Goal: Task Accomplishment & Management: Use online tool/utility

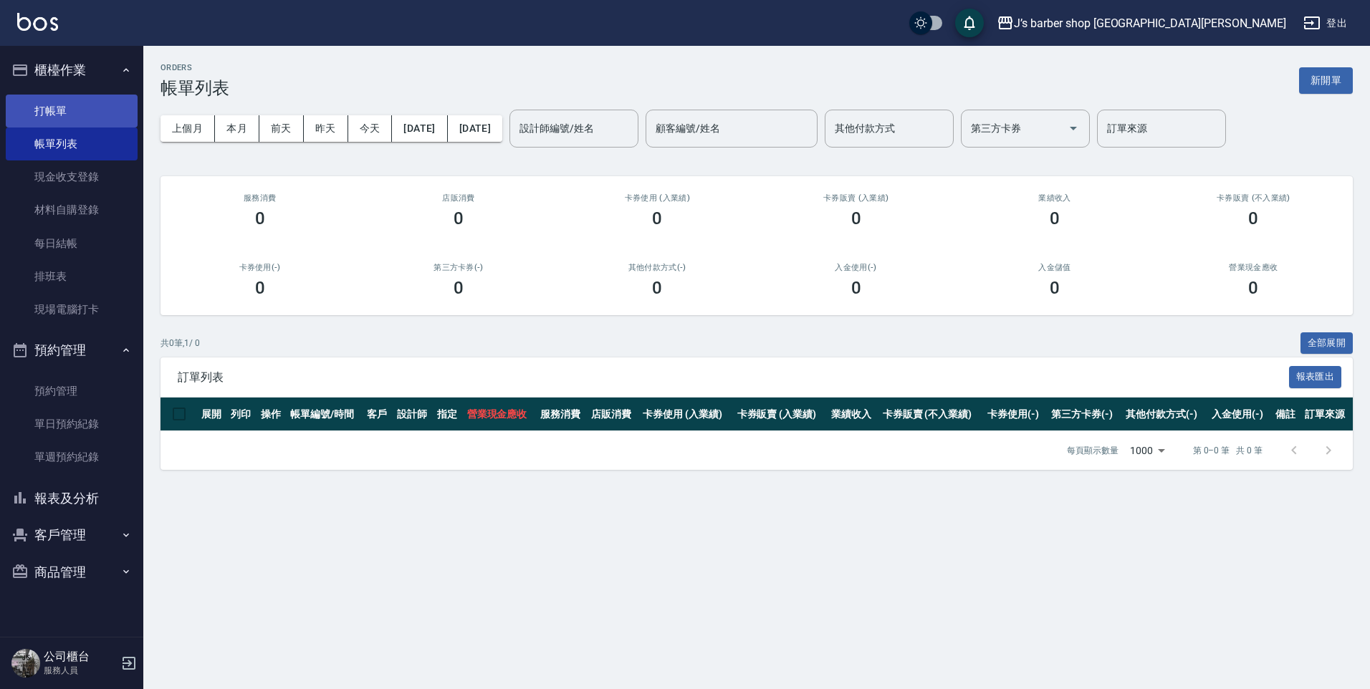
click at [76, 117] on link "打帳單" at bounding box center [72, 111] width 132 height 33
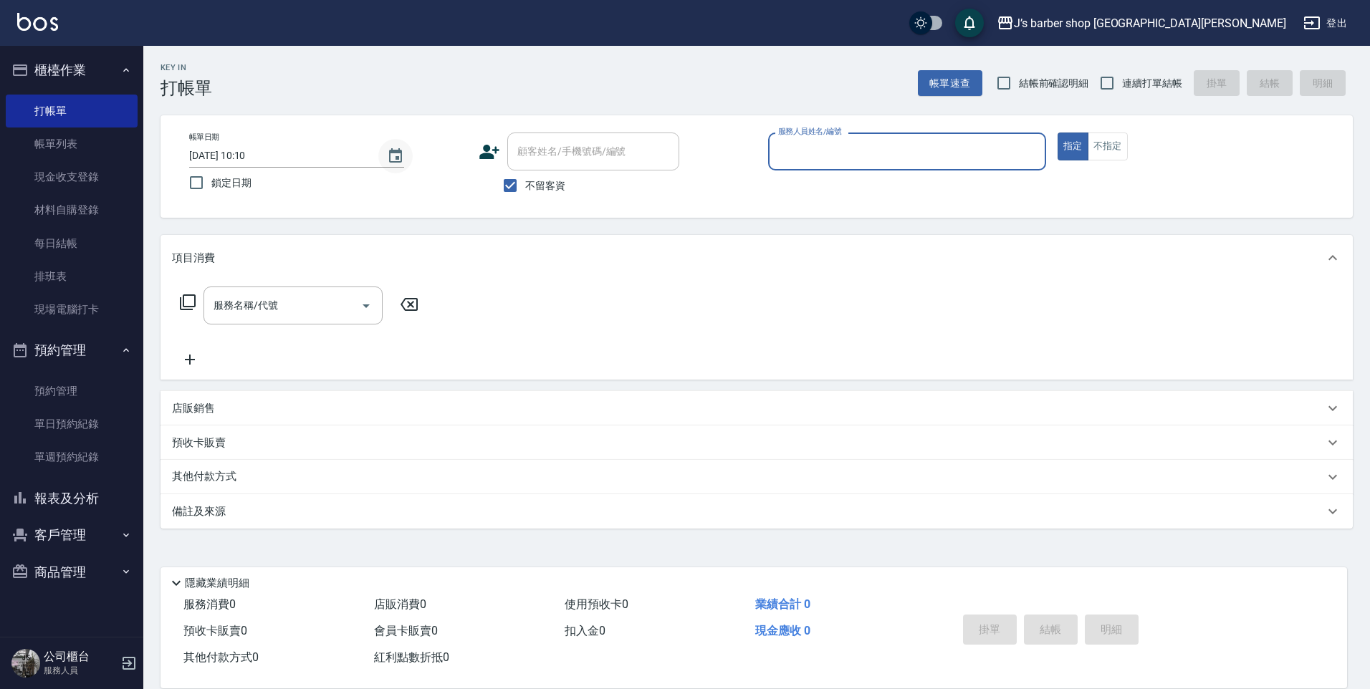
click at [404, 161] on button "Choose date, selected date is 2025-08-26" at bounding box center [395, 156] width 34 height 34
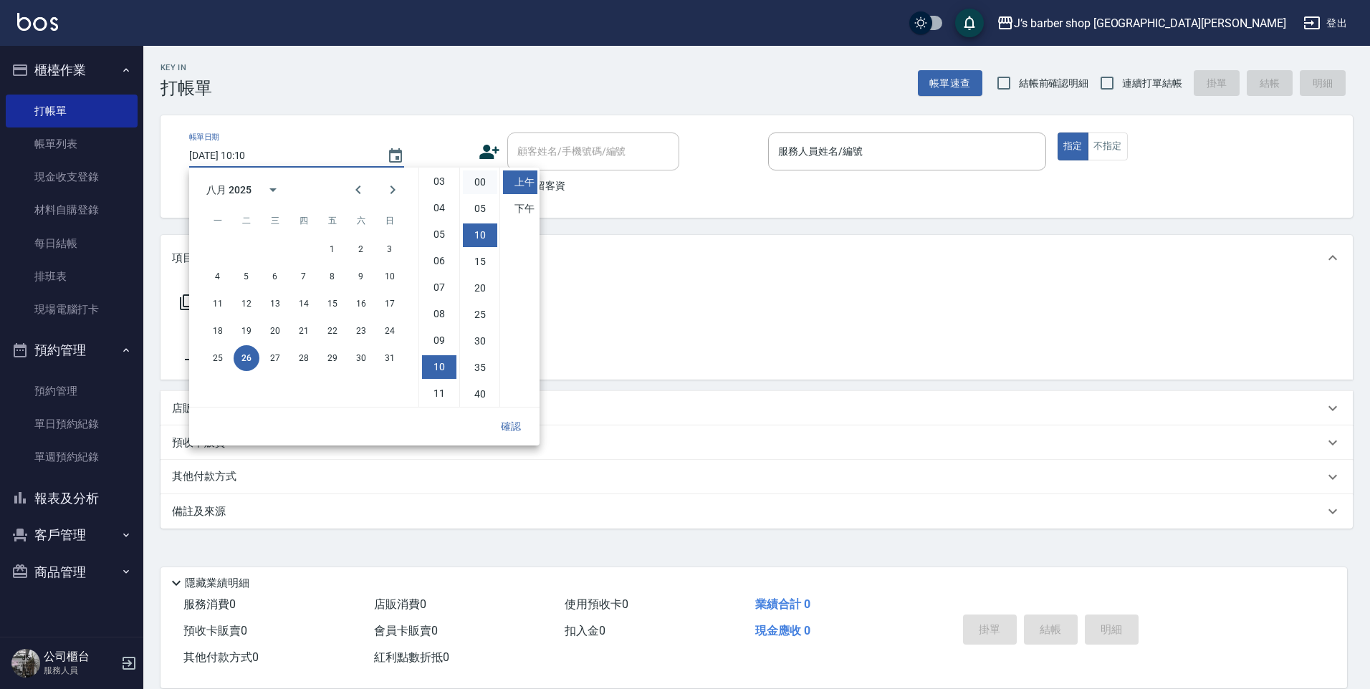
click at [478, 188] on li "00" at bounding box center [480, 183] width 34 height 24
type input "[DATE] 10:00"
click at [507, 423] on button "確認" at bounding box center [511, 426] width 46 height 27
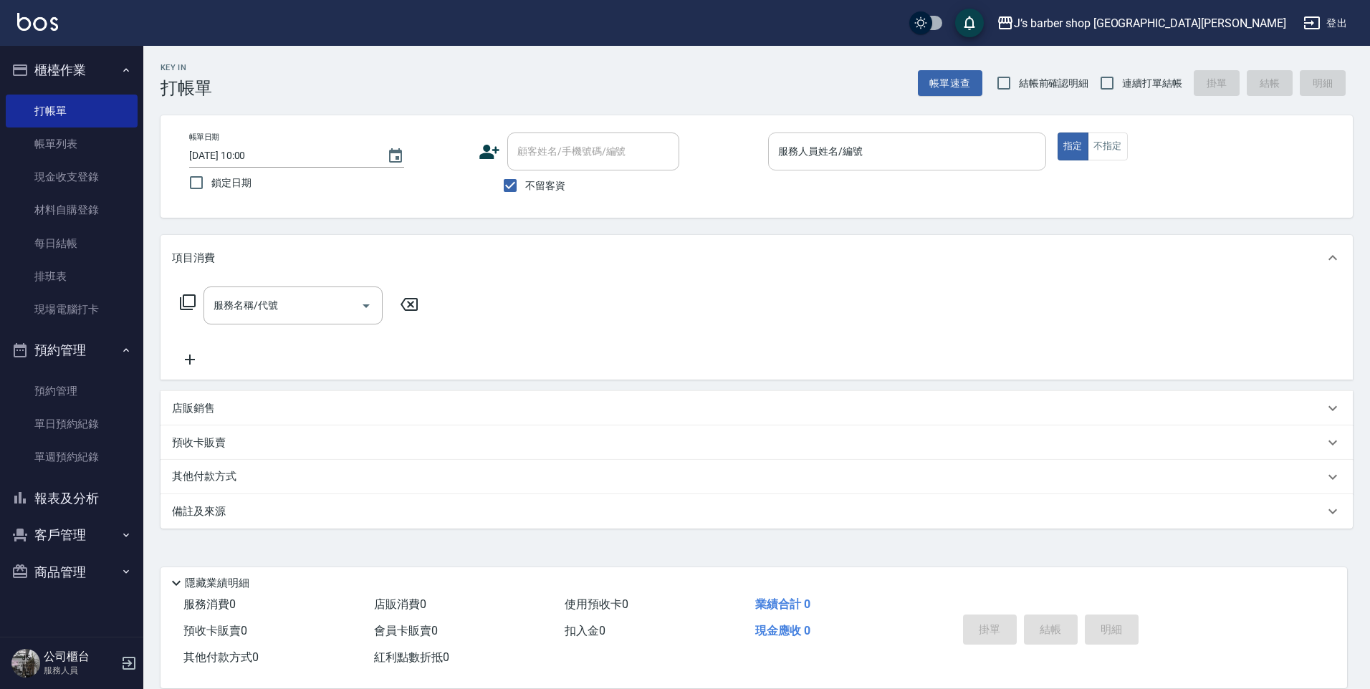
click at [816, 158] on input "服務人員姓名/編號" at bounding box center [906, 151] width 265 height 25
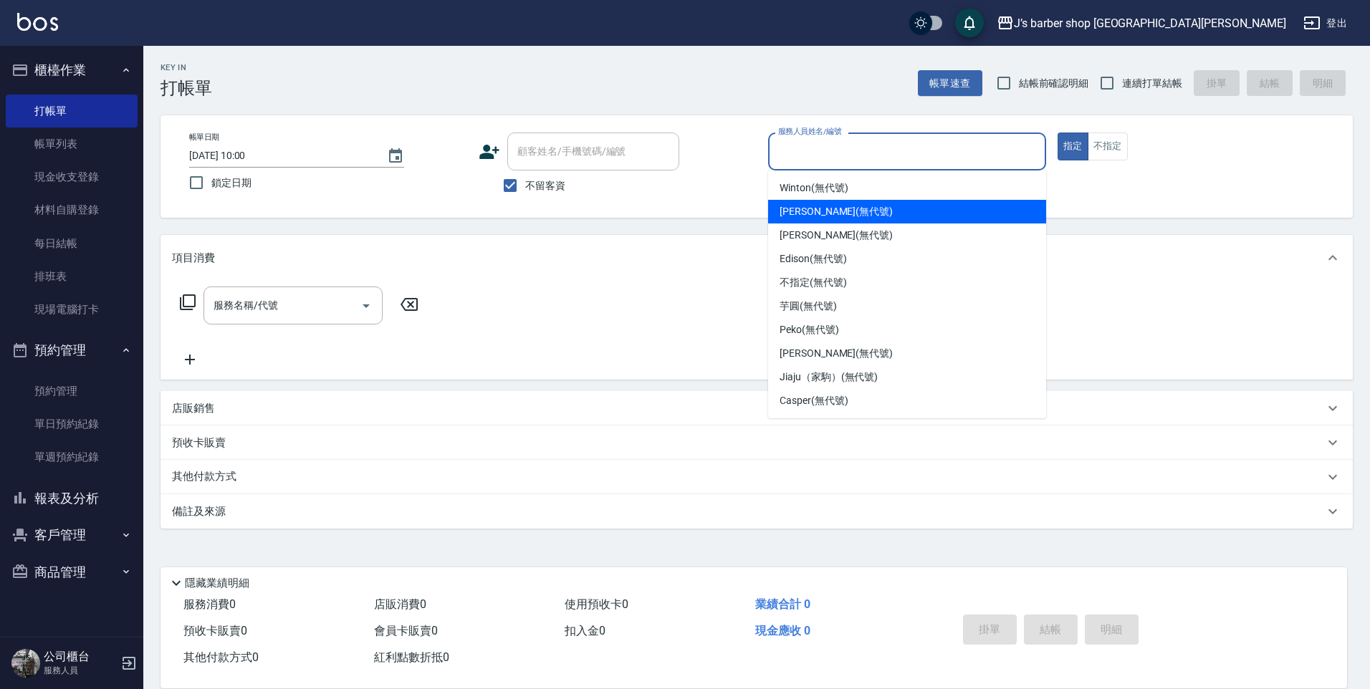
click at [810, 205] on span "[PERSON_NAME] (無代號)" at bounding box center [836, 211] width 113 height 15
type input "[PERSON_NAME](無代號)"
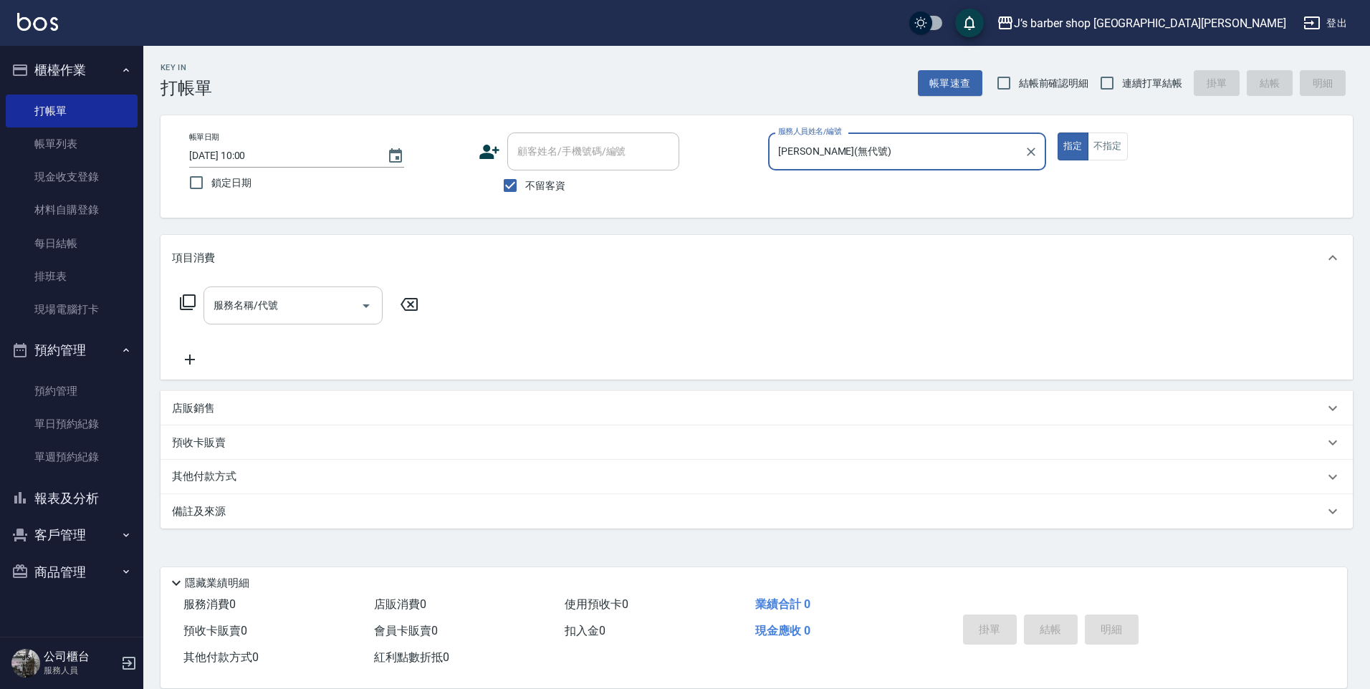
click at [307, 298] on input "服務名稱/代號" at bounding box center [282, 305] width 145 height 25
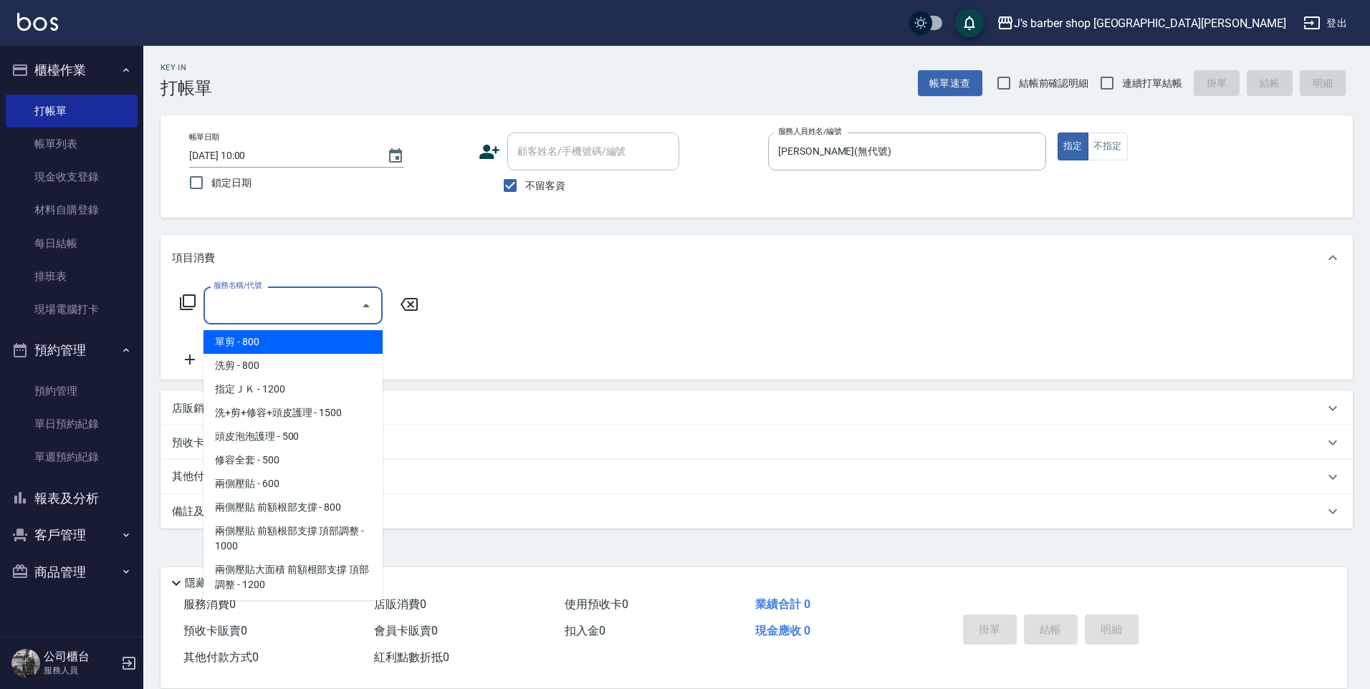
click at [281, 368] on span "洗剪 - 800" at bounding box center [292, 366] width 179 height 24
type input "洗剪(101)"
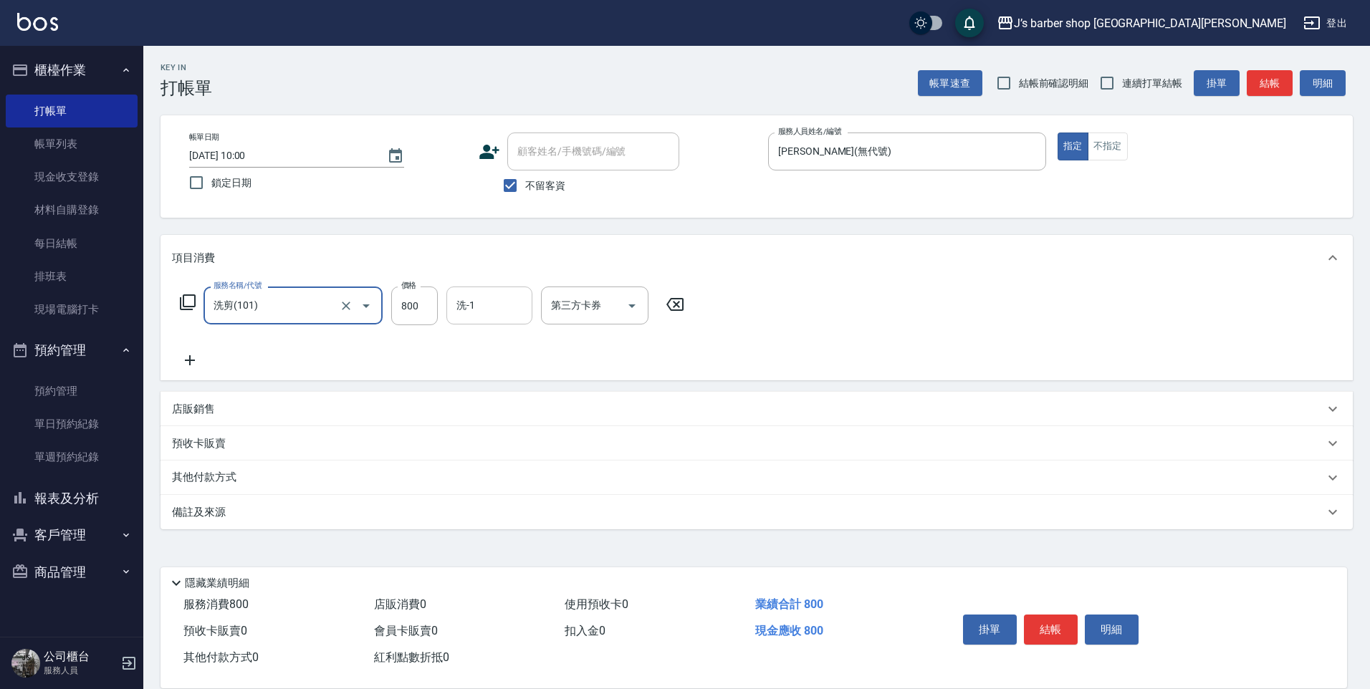
click at [480, 322] on div "洗-1" at bounding box center [489, 306] width 86 height 38
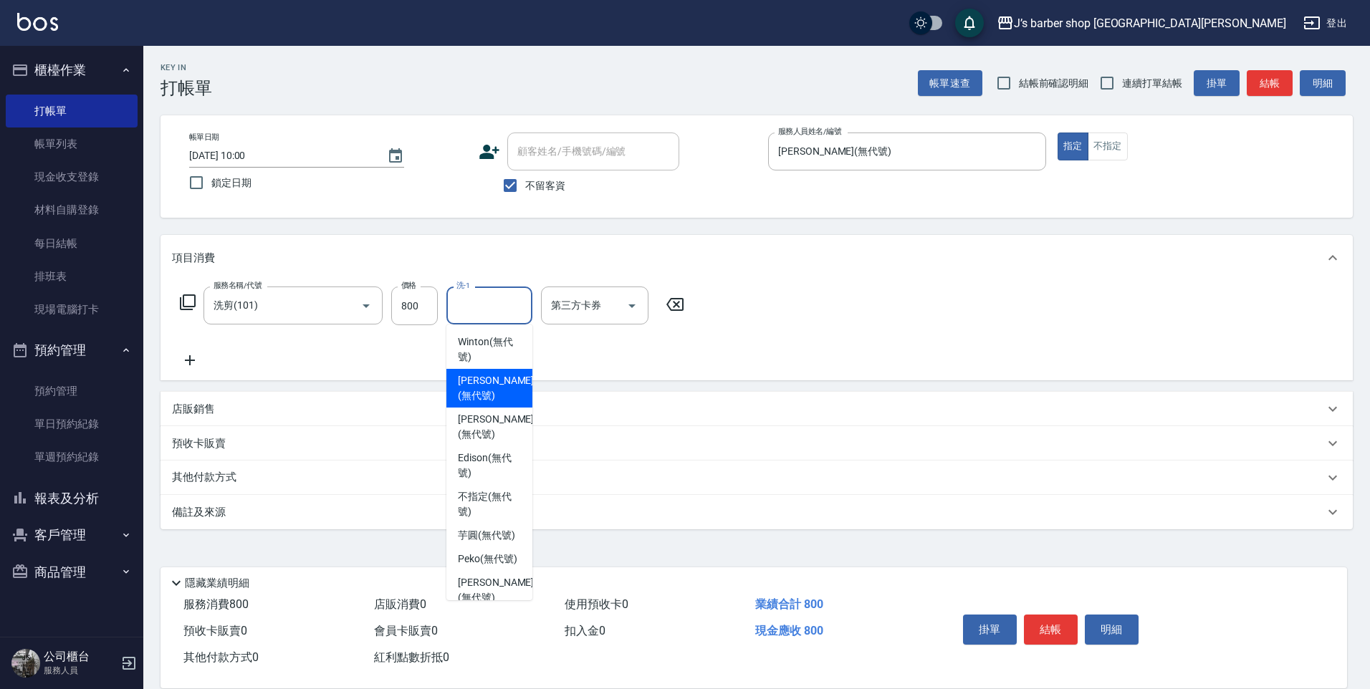
click at [476, 379] on span "[PERSON_NAME] (無代號)" at bounding box center [496, 388] width 76 height 30
type input "[PERSON_NAME](無代號)"
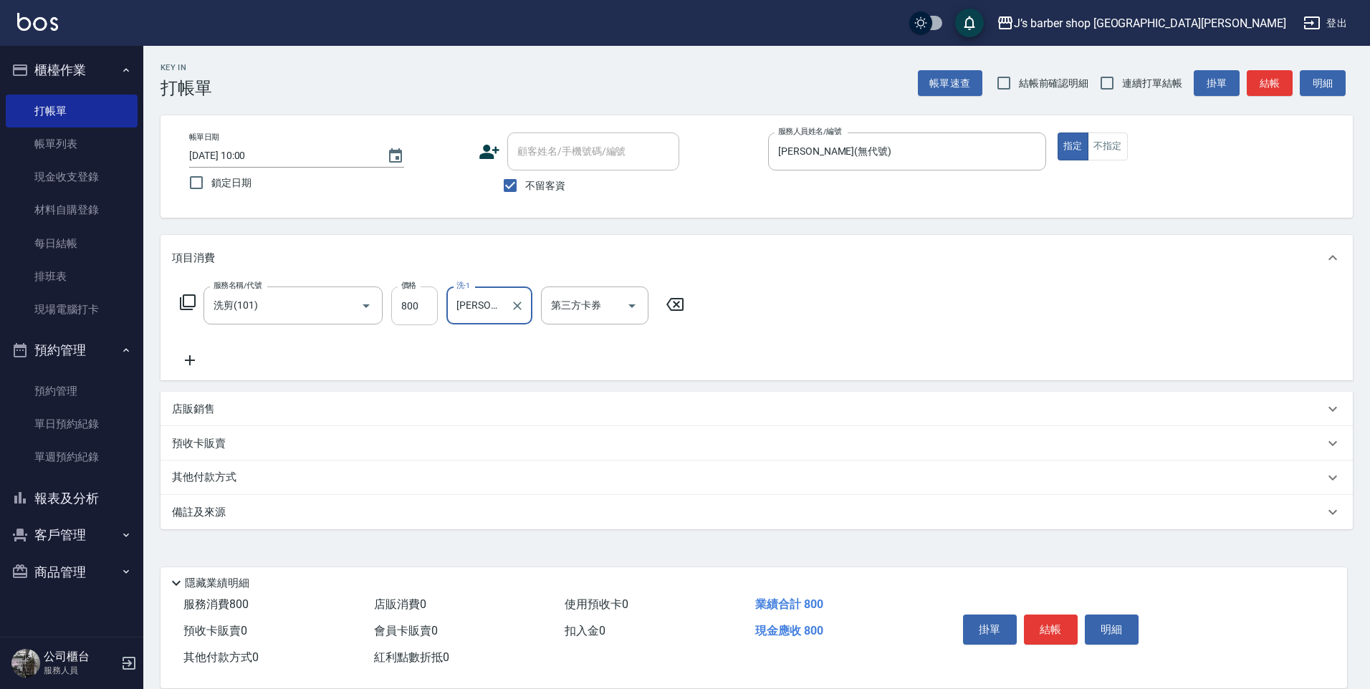
click at [426, 300] on input "800" at bounding box center [414, 306] width 47 height 39
type input "2600"
click at [1057, 628] on button "結帳" at bounding box center [1051, 630] width 54 height 30
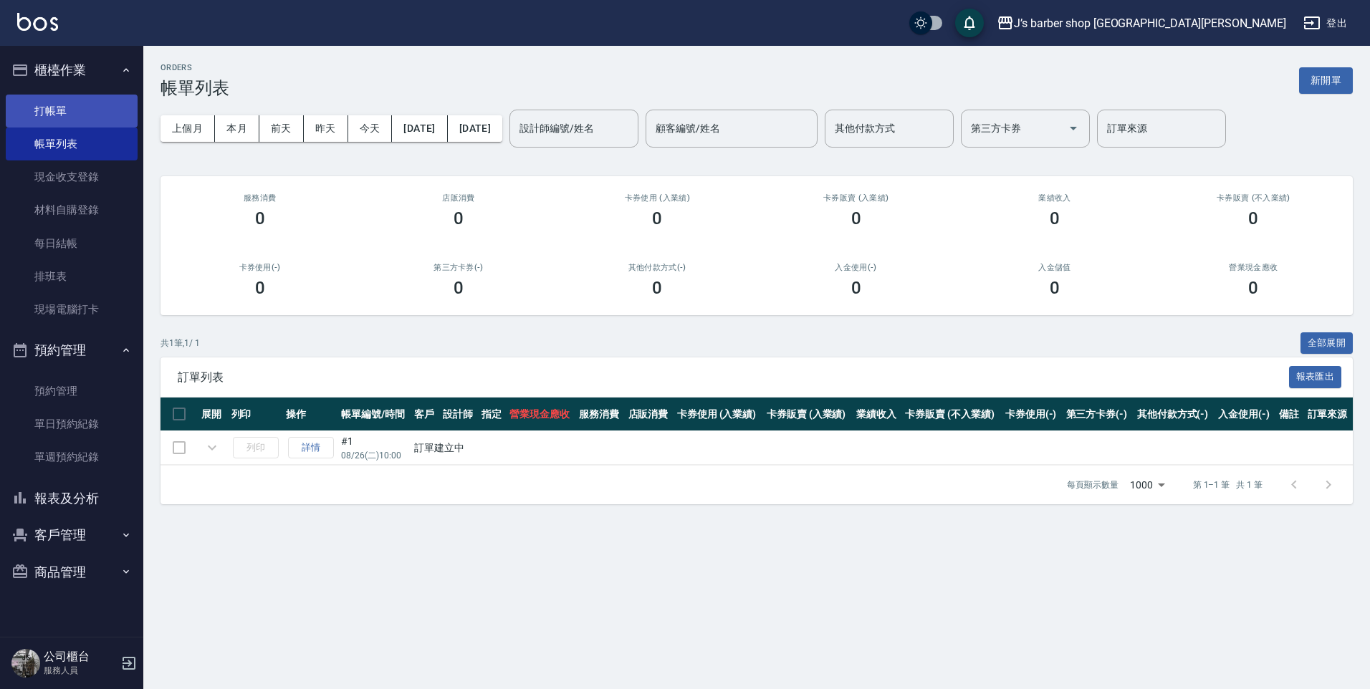
click at [77, 116] on link "打帳單" at bounding box center [72, 111] width 132 height 33
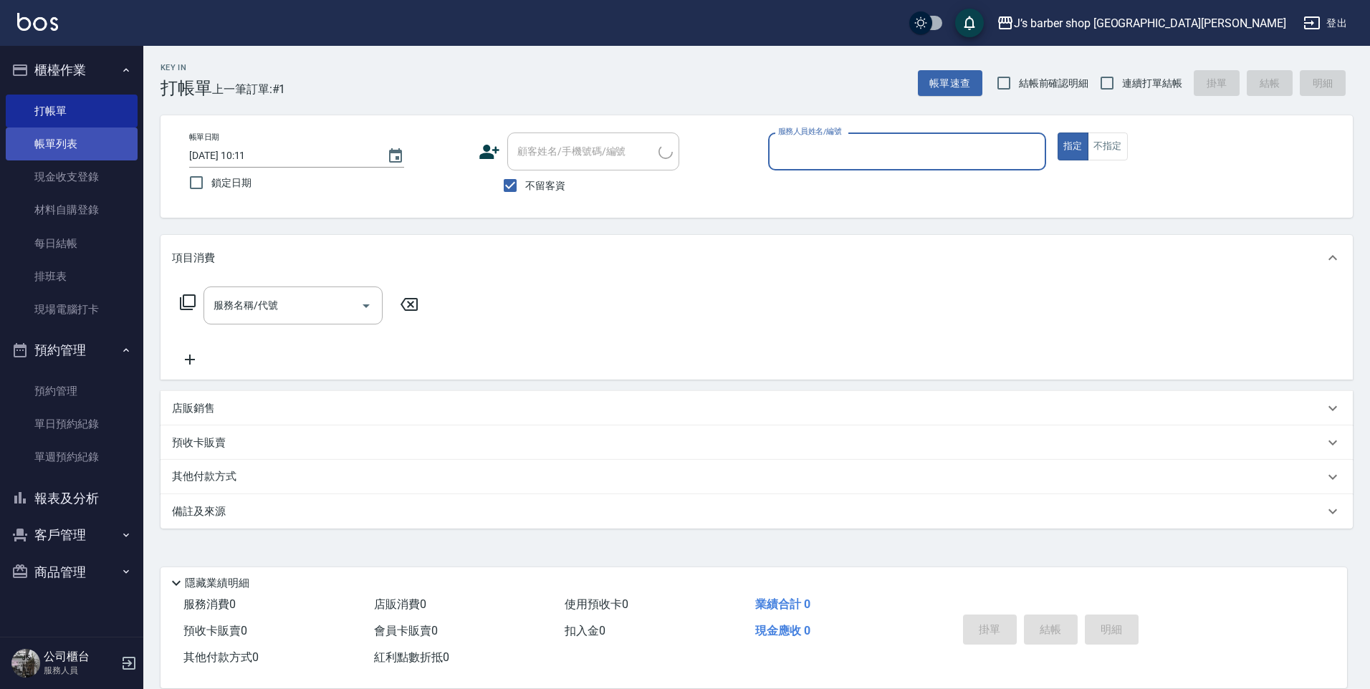
click at [70, 141] on link "帳單列表" at bounding box center [72, 144] width 132 height 33
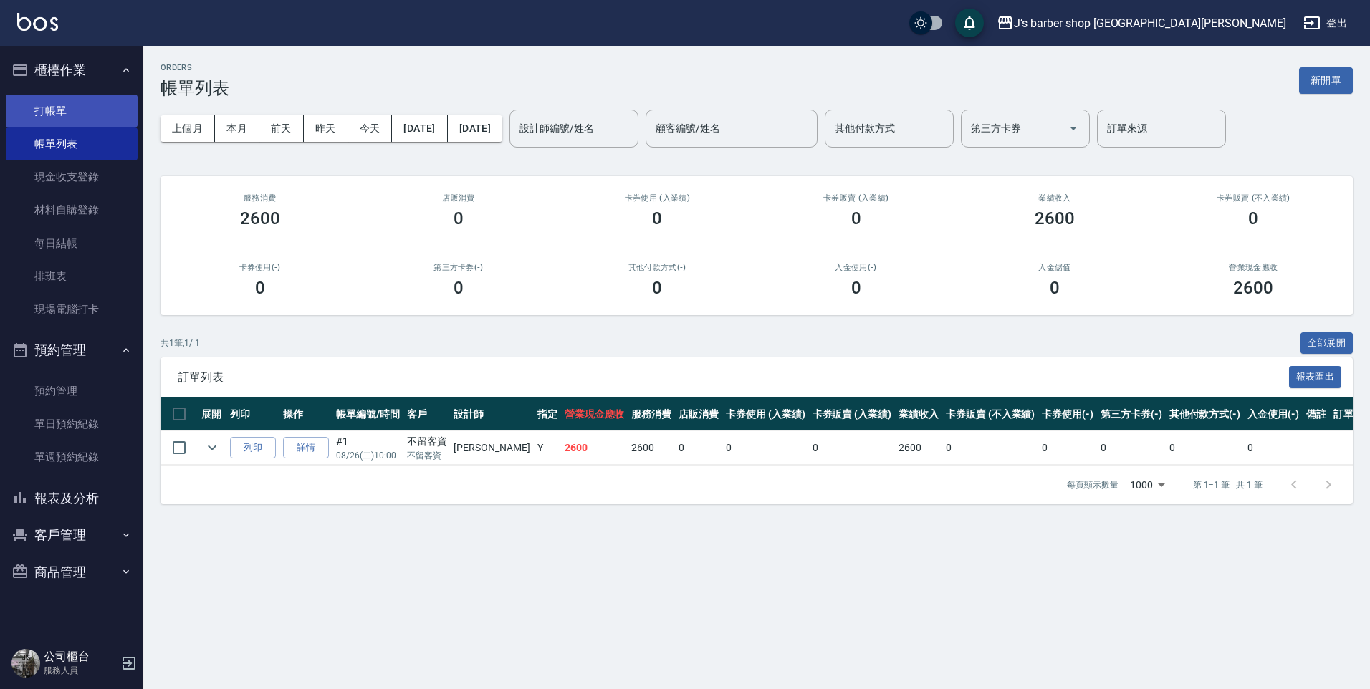
click at [49, 111] on link "打帳單" at bounding box center [72, 111] width 132 height 33
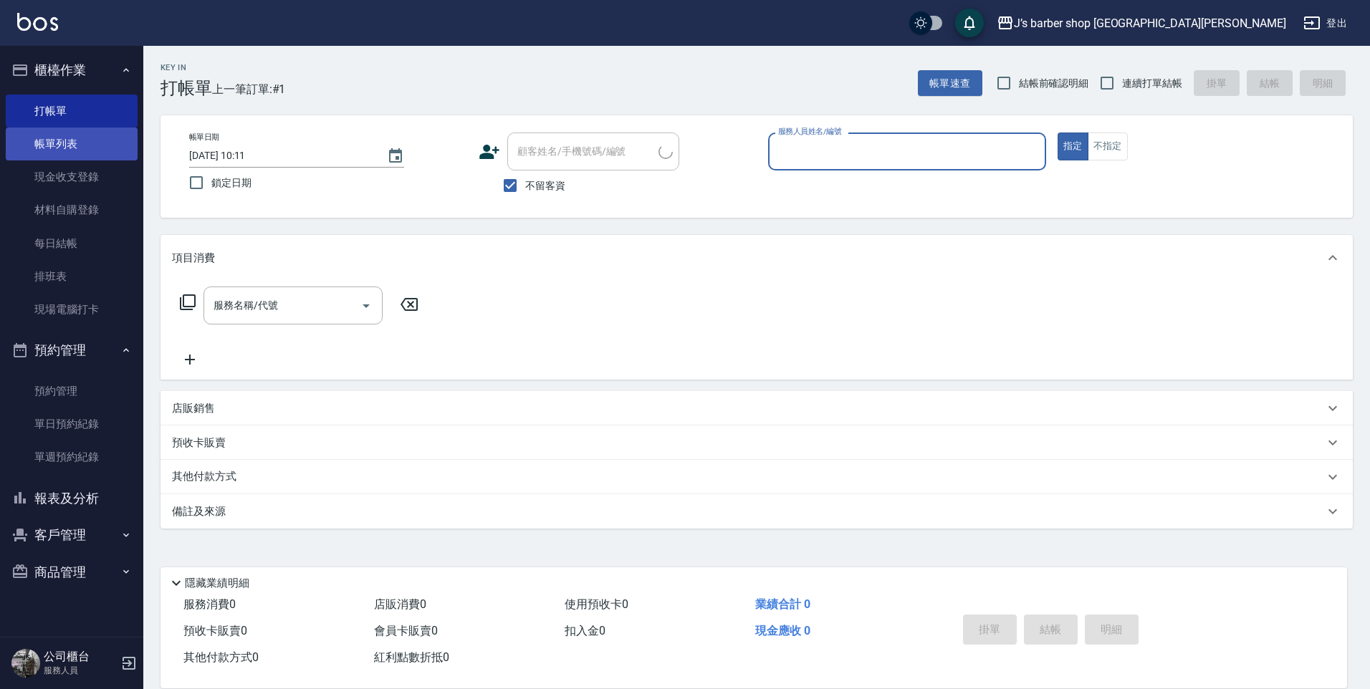
click at [55, 138] on link "帳單列表" at bounding box center [72, 144] width 132 height 33
